Goal: Task Accomplishment & Management: Use online tool/utility

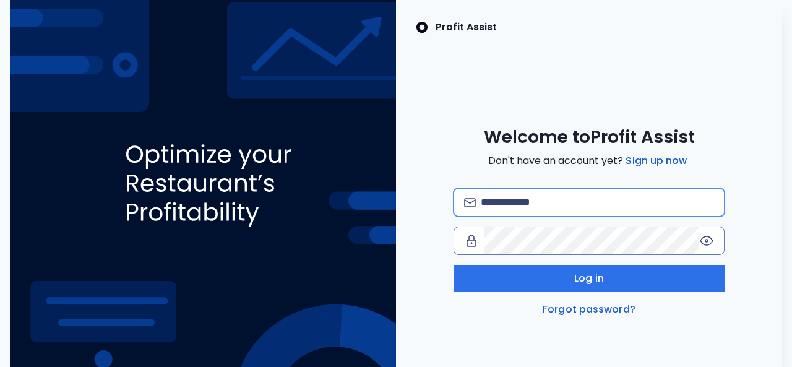
click at [552, 202] on input "email" at bounding box center [597, 202] width 233 height 27
type input "**********"
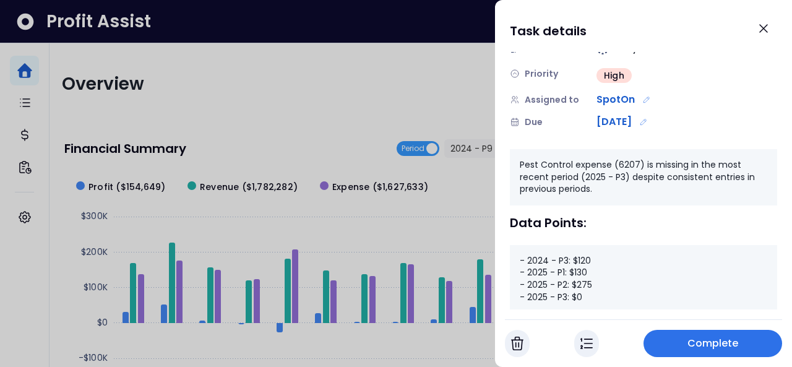
scroll to position [75, 0]
click at [767, 30] on icon "Close" at bounding box center [763, 28] width 15 height 15
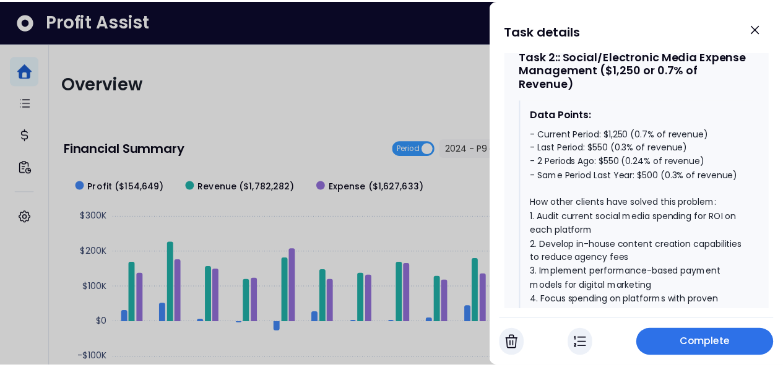
scroll to position [1144, 0]
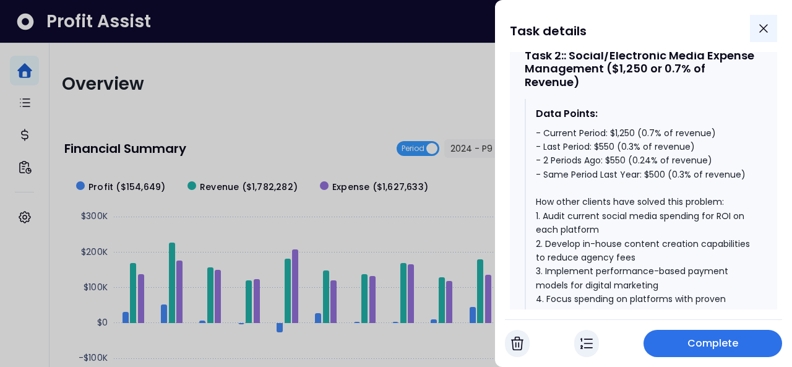
click at [763, 27] on icon "Close" at bounding box center [763, 28] width 15 height 15
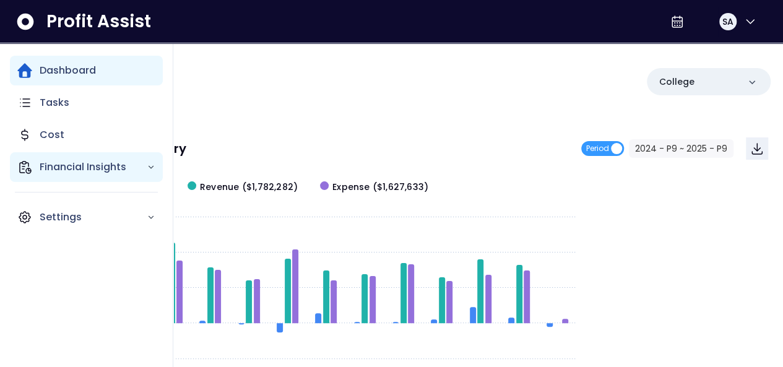
click at [19, 157] on div "Financial Insights" at bounding box center [86, 167] width 153 height 30
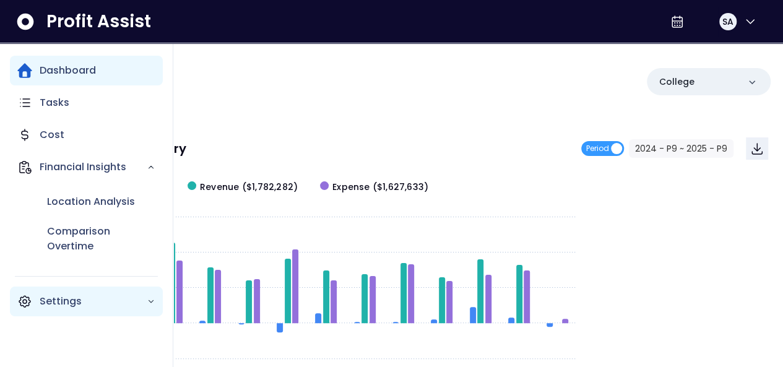
click at [76, 292] on div "Settings" at bounding box center [86, 302] width 153 height 30
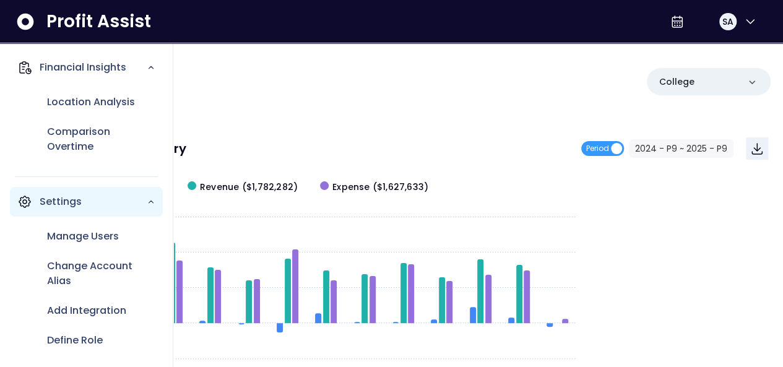
scroll to position [105, 0]
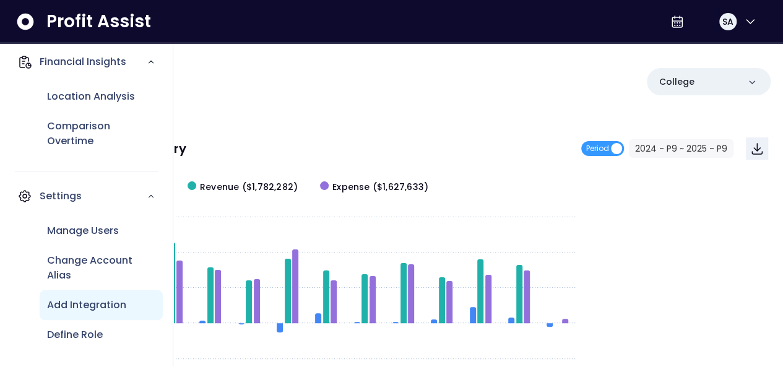
click at [79, 314] on div "Add Integration" at bounding box center [101, 305] width 123 height 30
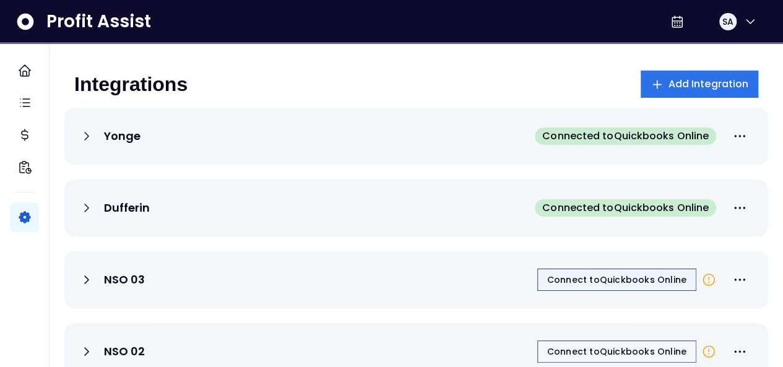
click at [652, 270] on button "Connect to Quickbooks Online" at bounding box center [616, 280] width 159 height 22
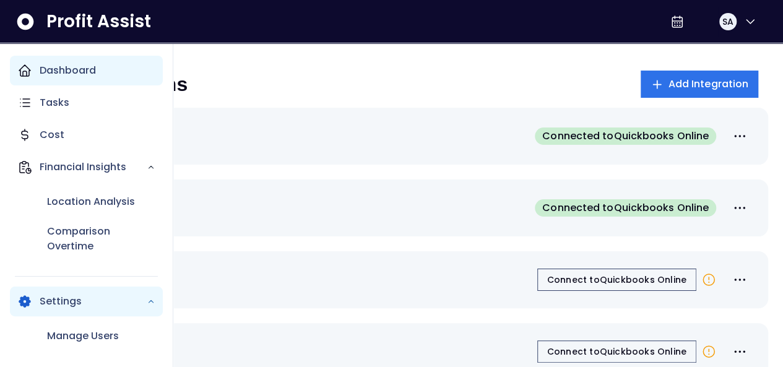
click at [61, 77] on p "Dashboard" at bounding box center [68, 70] width 56 height 15
